Goal: Ask a question

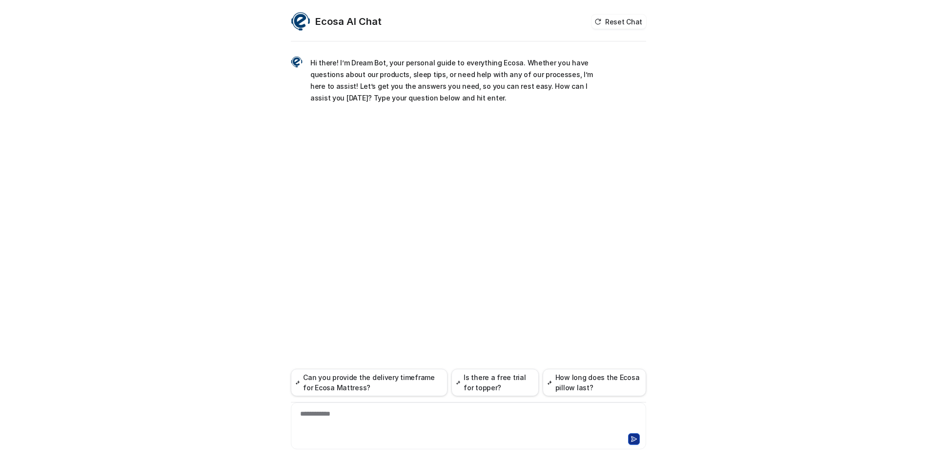
click at [368, 410] on div "**********" at bounding box center [468, 420] width 350 height 22
paste div
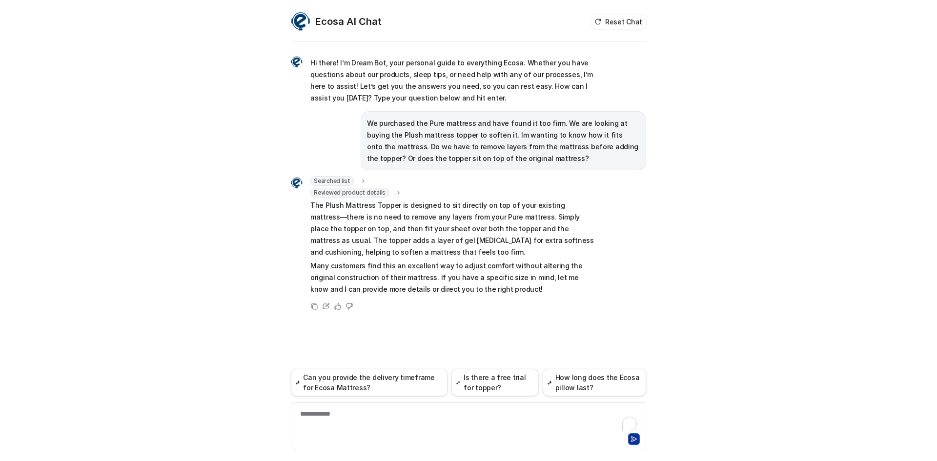
click at [412, 235] on p "The Plush Mattress Topper is designed to sit directly on top of your existing m…" at bounding box center [452, 229] width 285 height 59
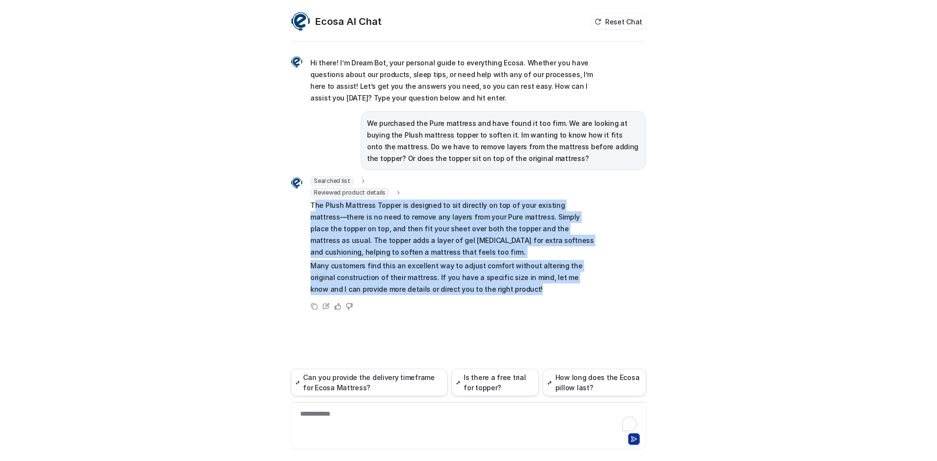
drag, startPoint x: 313, startPoint y: 206, endPoint x: 504, endPoint y: 285, distance: 207.6
click at [504, 285] on span "The Plush Mattress Topper is designed to sit directly on top of your existing m…" at bounding box center [452, 248] width 285 height 96
copy span "he Plush Mattress Topper is designed to sit directly on top of your existing ma…"
